Goal: Find specific page/section: Find specific page/section

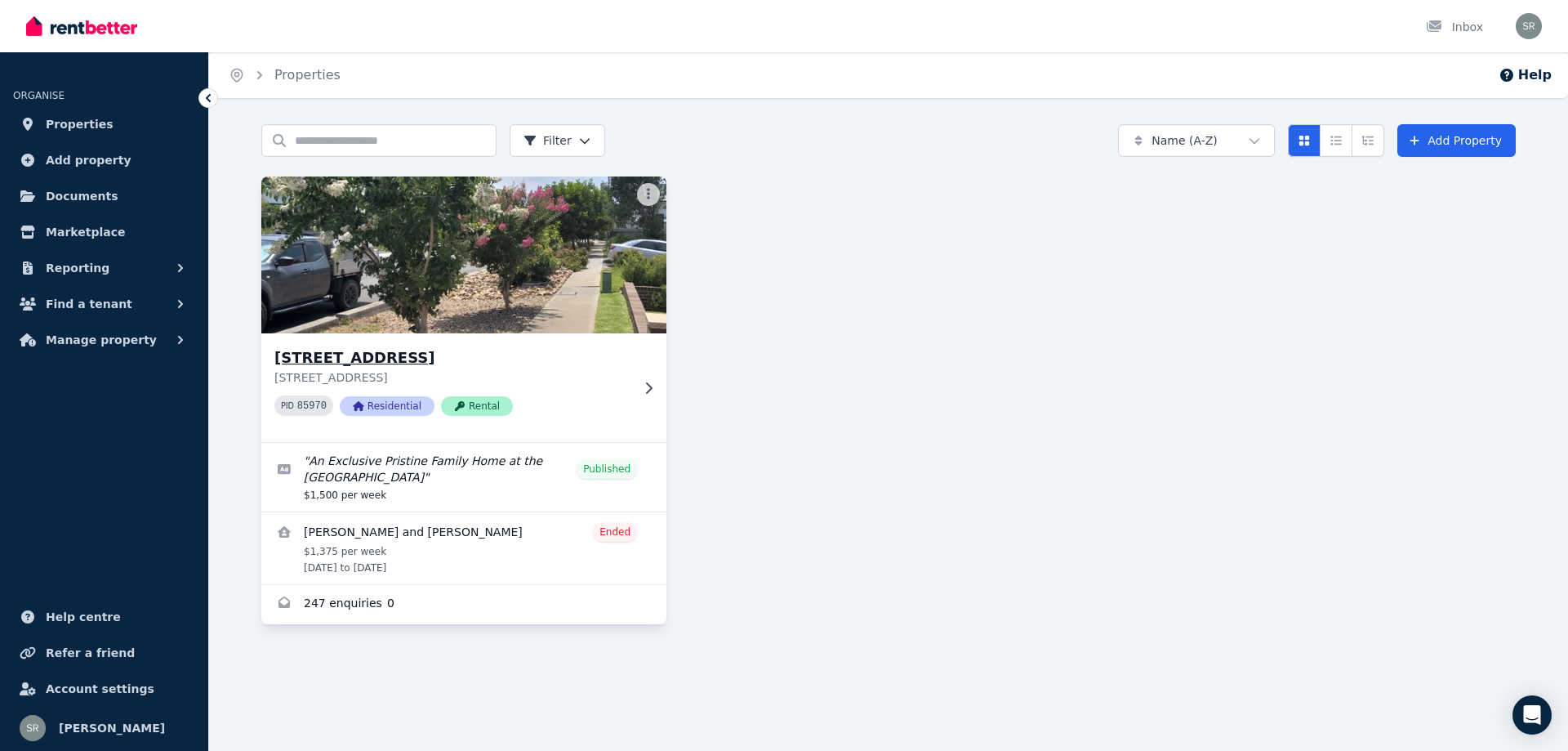
click at [541, 246] on img at bounding box center [464, 256] width 425 height 165
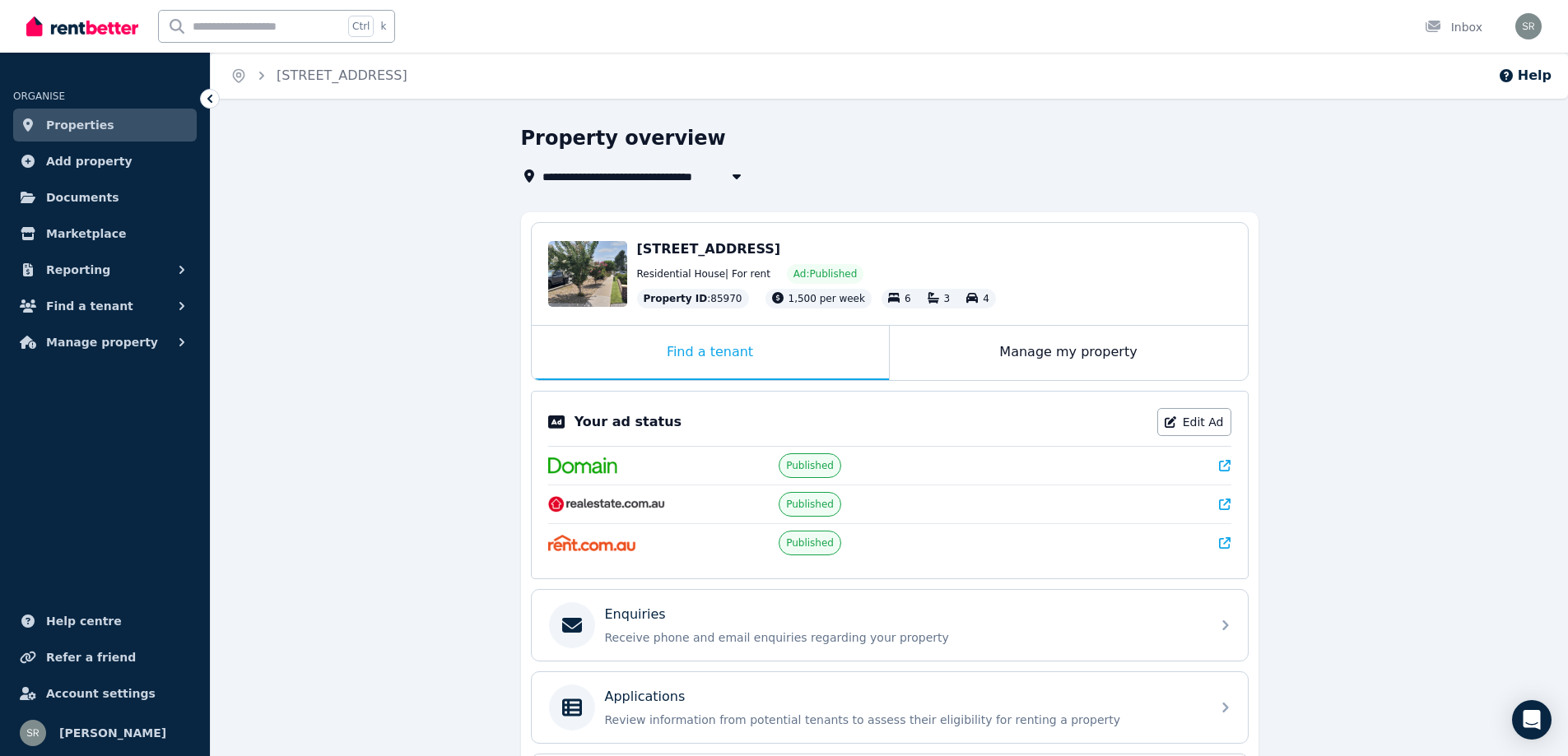
click at [1225, 468] on icon at bounding box center [1225, 466] width 12 height 12
